Goal: Information Seeking & Learning: Learn about a topic

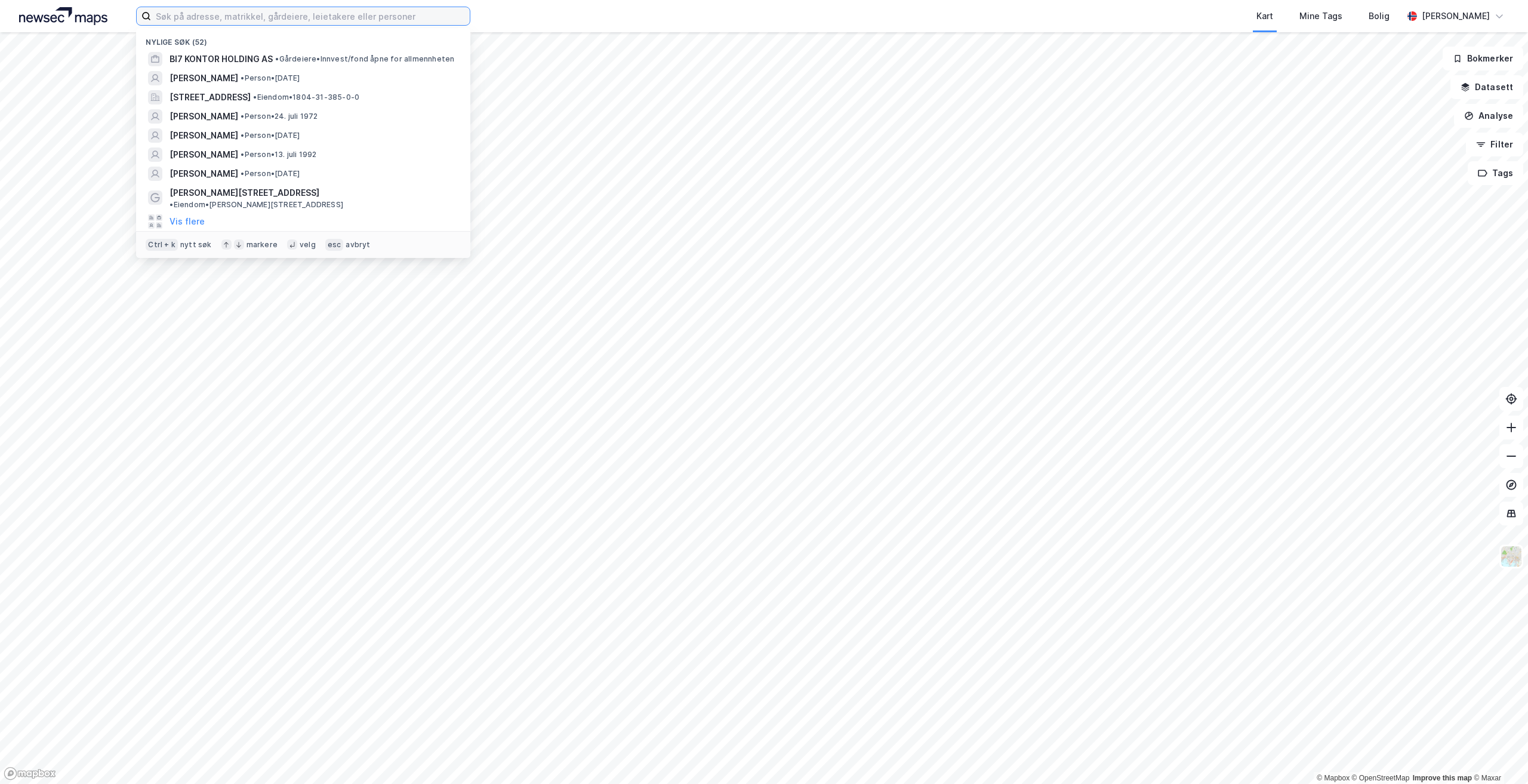
click at [331, 16] on input at bounding box center [310, 16] width 319 height 18
click at [286, 59] on span "• Gårdeiere • Innvest/fond åpne for allmennheten" at bounding box center [364, 59] width 179 height 9
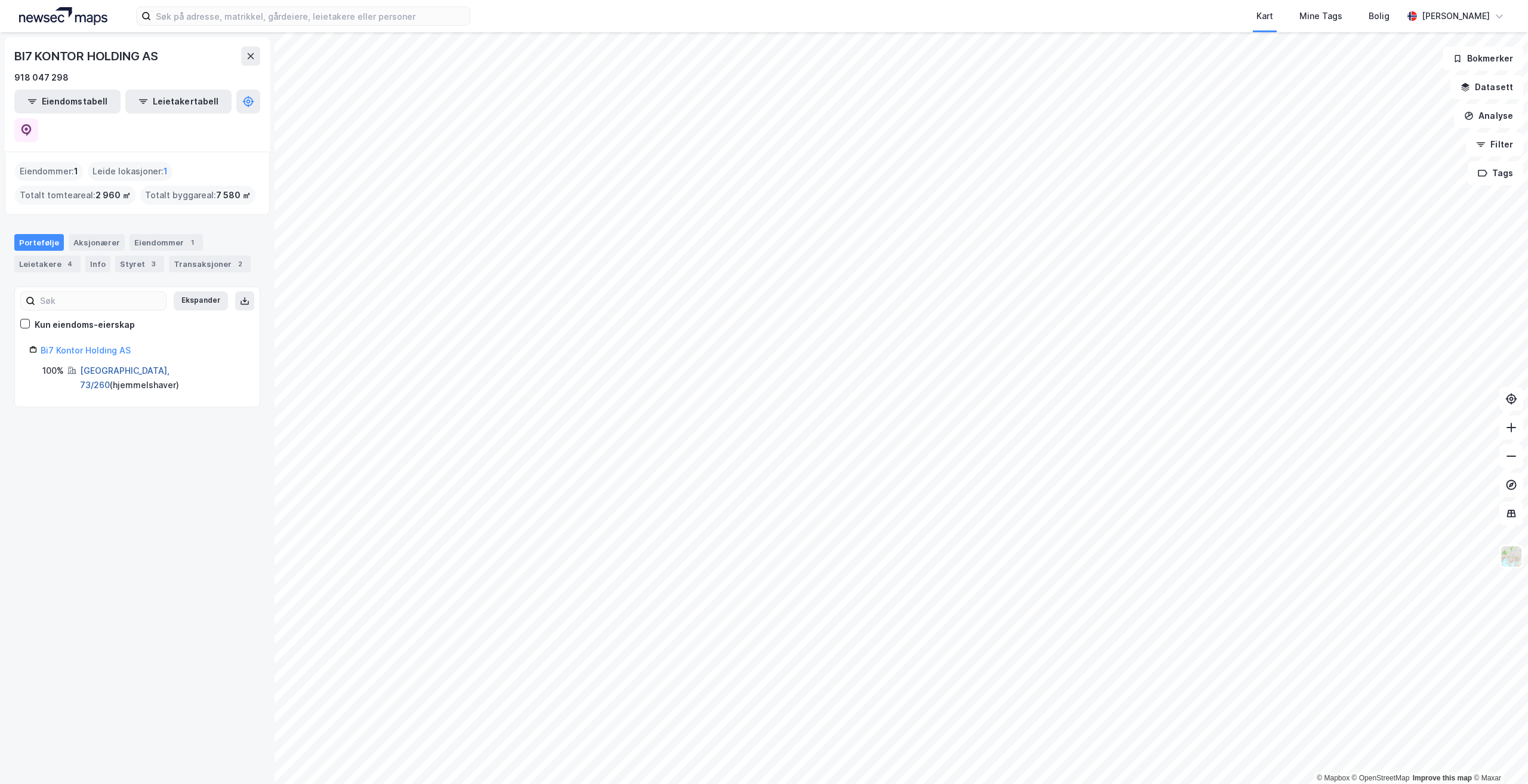
click at [98, 365] on link "[GEOGRAPHIC_DATA], 73/260" at bounding box center [124, 377] width 89 height 24
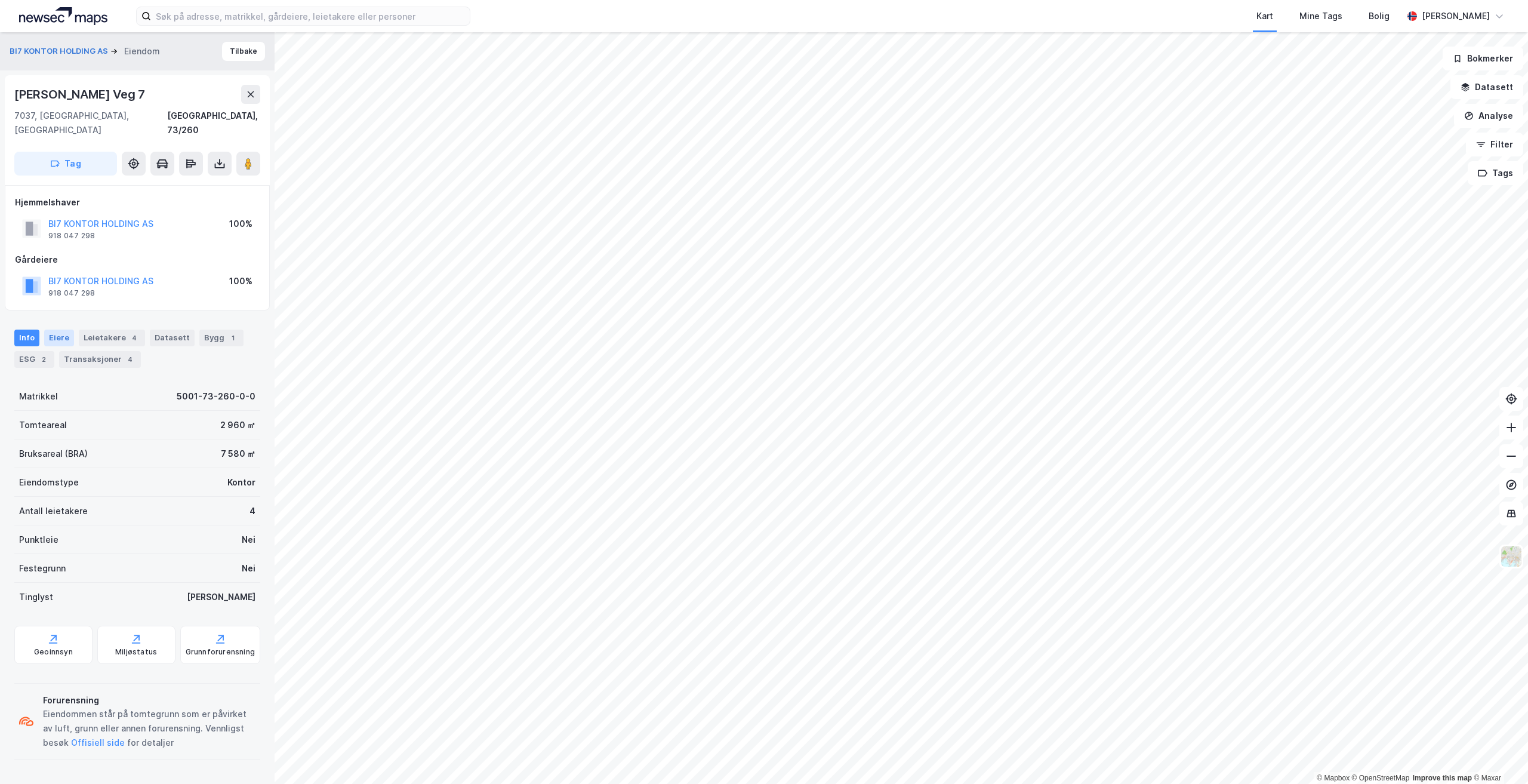
click at [63, 329] on div "Eiere" at bounding box center [59, 337] width 30 height 16
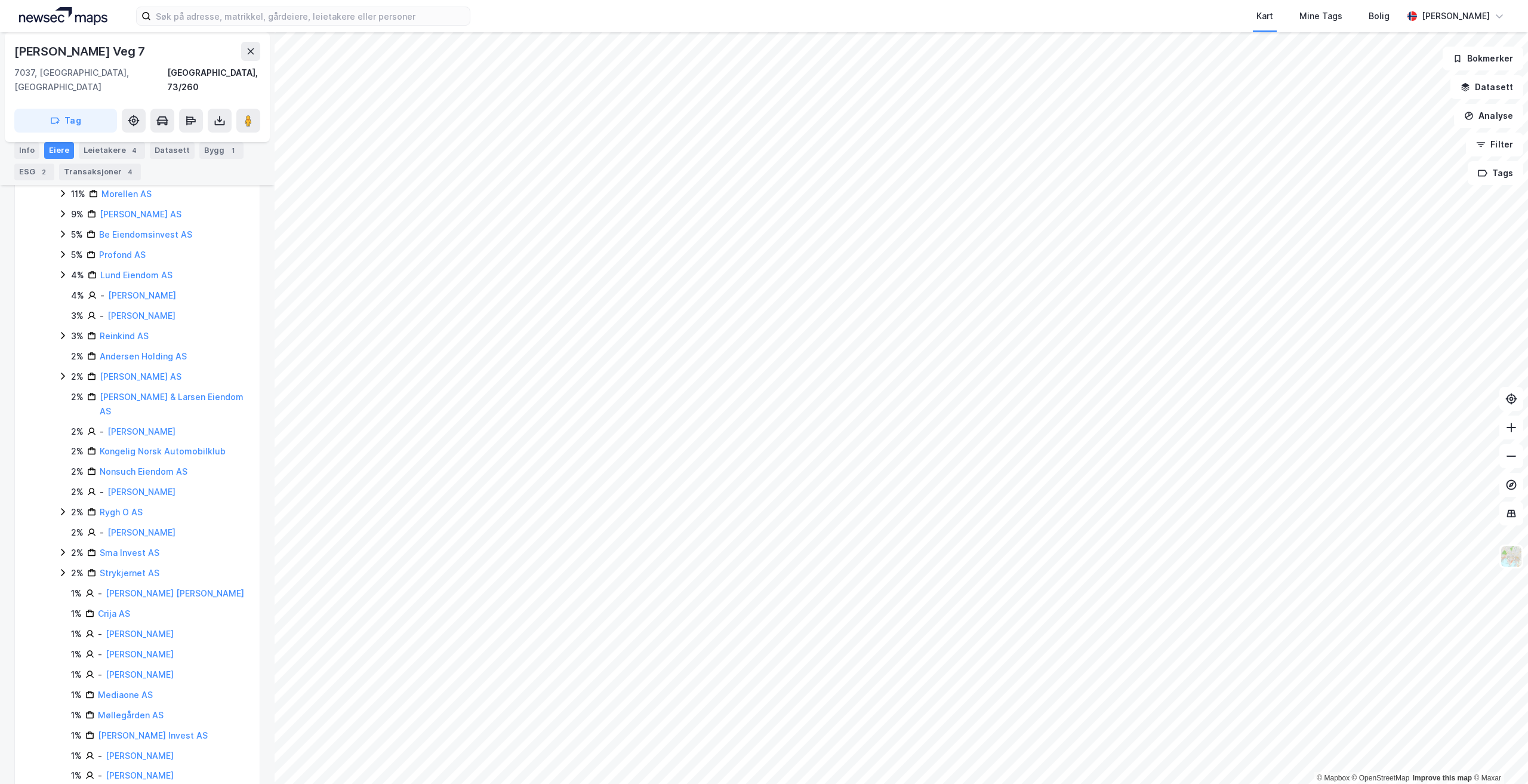
scroll to position [187, 0]
